Goal: Information Seeking & Learning: Learn about a topic

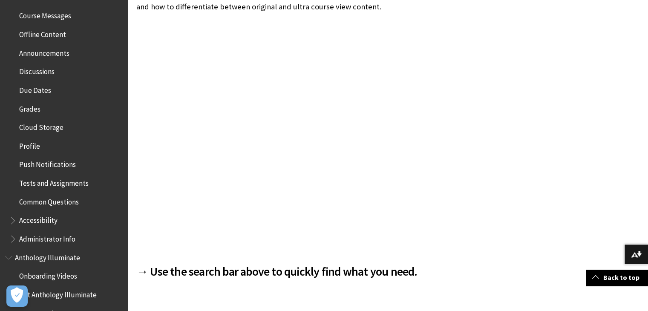
scroll to position [384, 0]
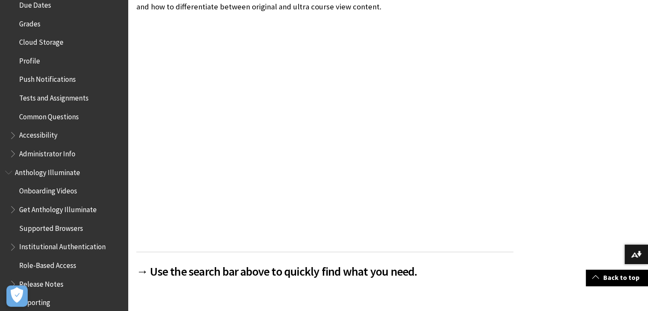
click at [12, 154] on span "Book outline for Blackboard App Help" at bounding box center [13, 152] width 9 height 11
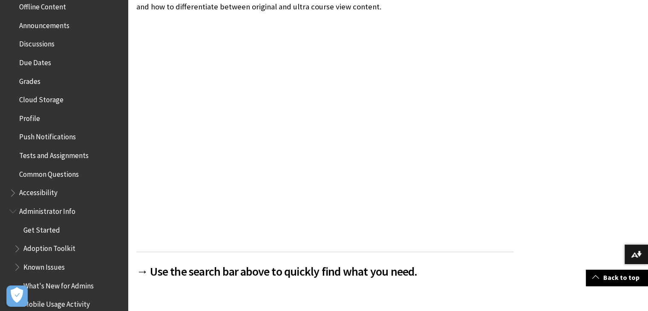
scroll to position [426, 0]
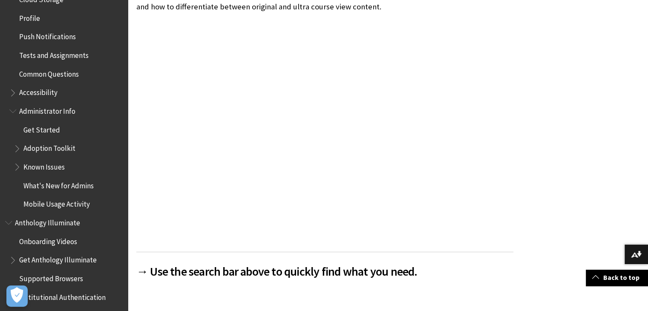
click at [43, 130] on span "Get Started" at bounding box center [41, 129] width 37 height 12
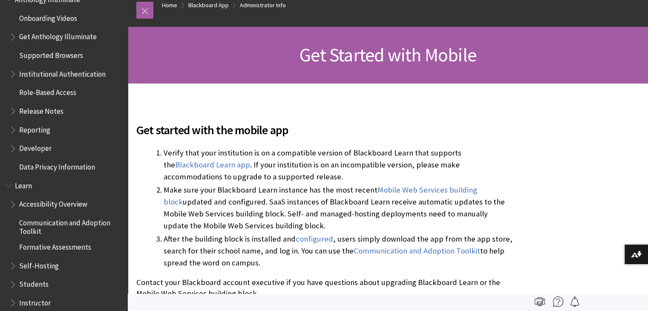
scroll to position [664, 0]
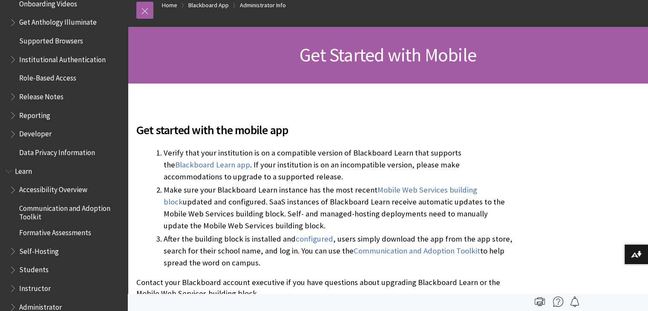
click at [14, 135] on span "Book outline for Anthology Illuminate" at bounding box center [13, 132] width 9 height 11
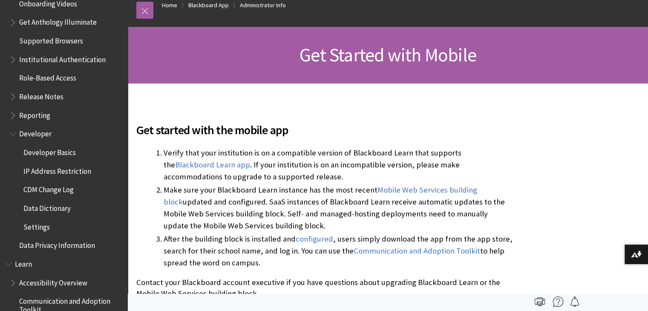
click at [48, 153] on span "Developer Basics" at bounding box center [49, 151] width 52 height 12
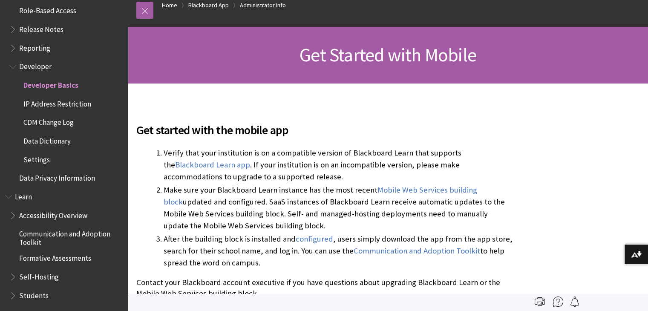
scroll to position [749, 0]
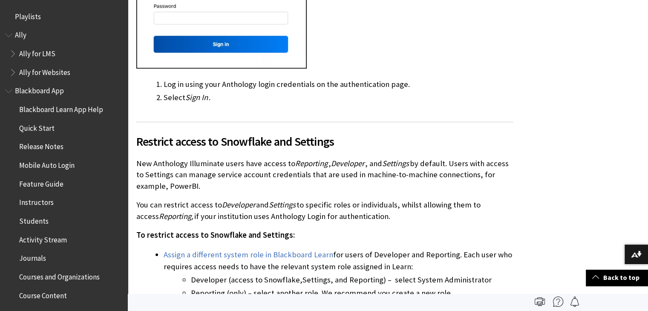
scroll to position [597, 0]
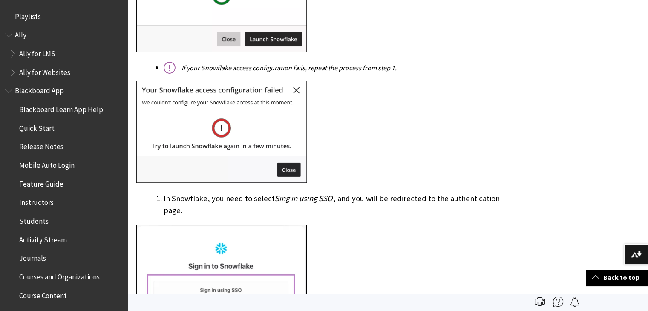
click at [60, 86] on span "Blackboard App" at bounding box center [39, 90] width 49 height 12
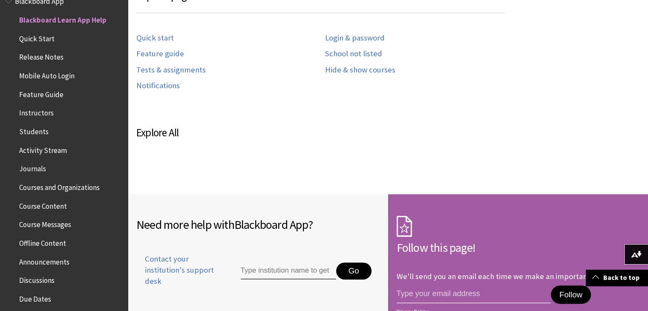
scroll to position [639, 0]
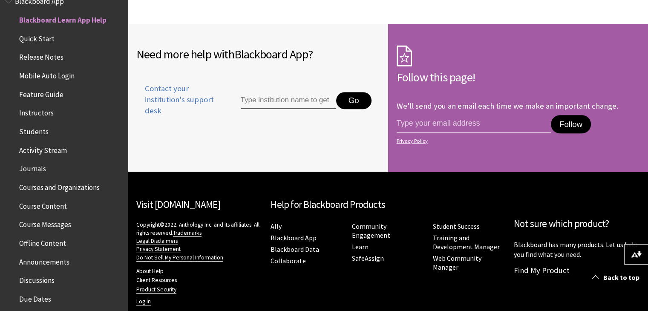
click at [38, 94] on span "Feature Guide" at bounding box center [41, 93] width 44 height 12
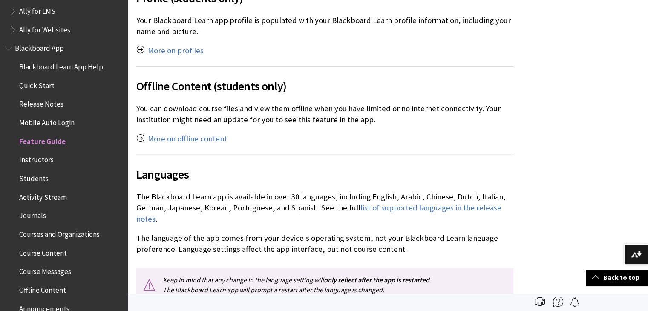
scroll to position [1995, 0]
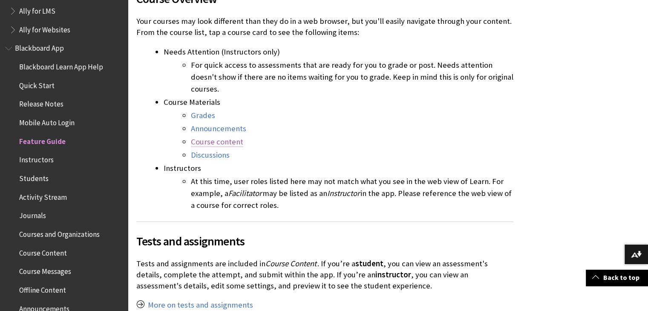
scroll to position [1321, 0]
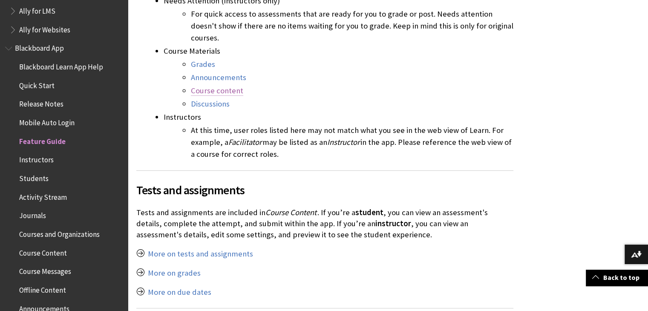
click at [200, 86] on link "Course content" at bounding box center [217, 91] width 52 height 10
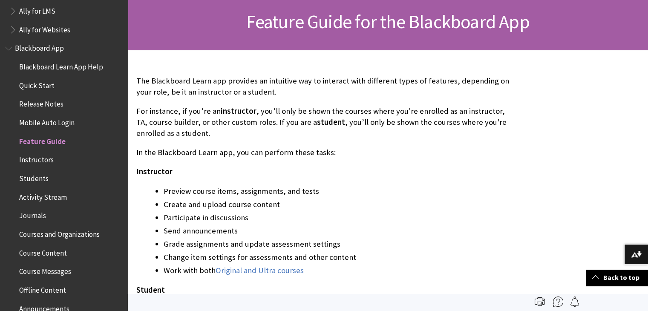
scroll to position [0, 0]
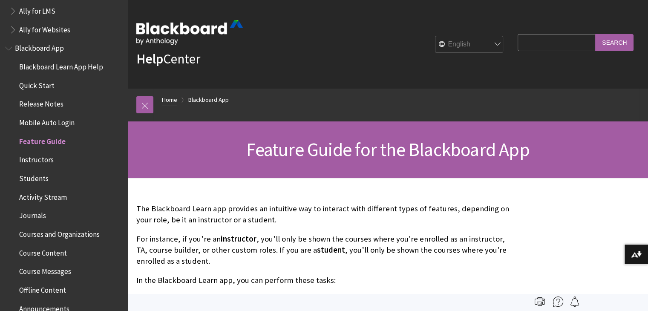
click at [167, 102] on link "Home" at bounding box center [169, 100] width 15 height 11
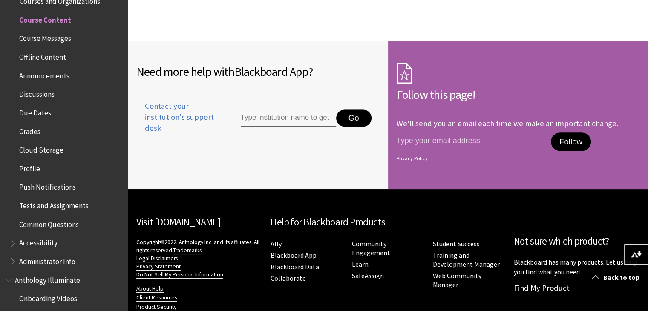
scroll to position [3586, 0]
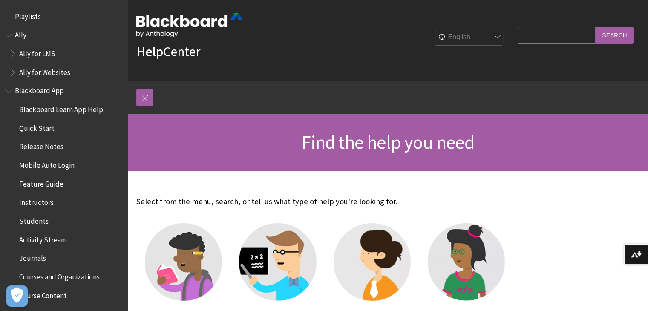
scroll to position [251, 0]
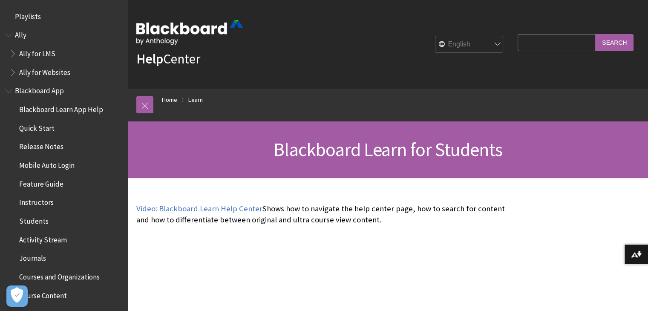
scroll to position [821, 0]
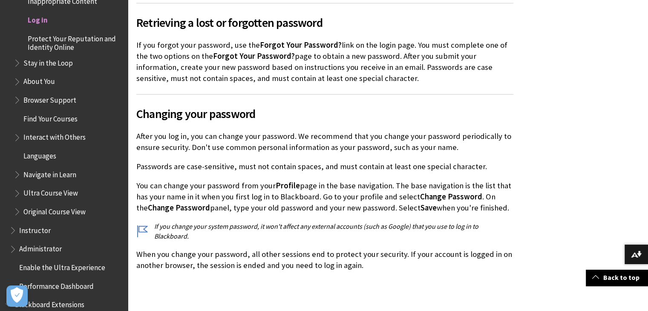
scroll to position [2003, 0]
